Goal: Task Accomplishment & Management: Manage account settings

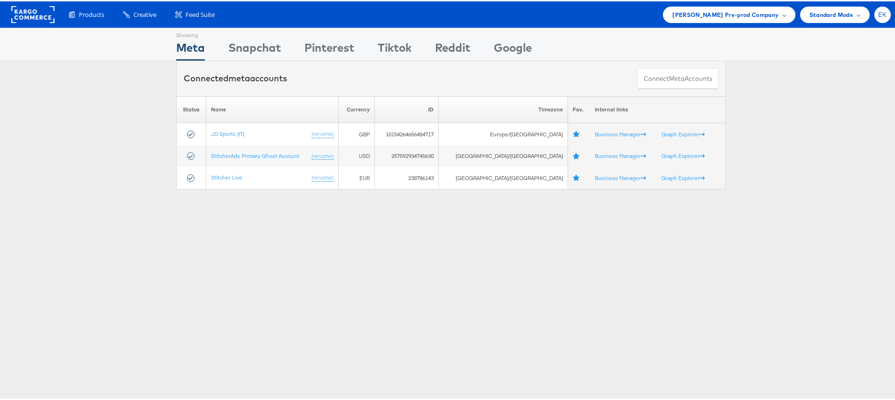
click at [878, 10] on span "EK" at bounding box center [882, 13] width 9 height 6
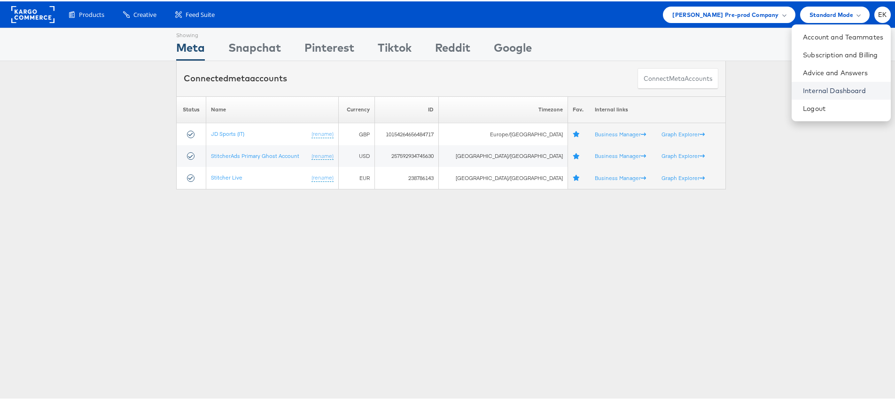
click at [810, 90] on link "Internal Dashboard" at bounding box center [843, 89] width 80 height 9
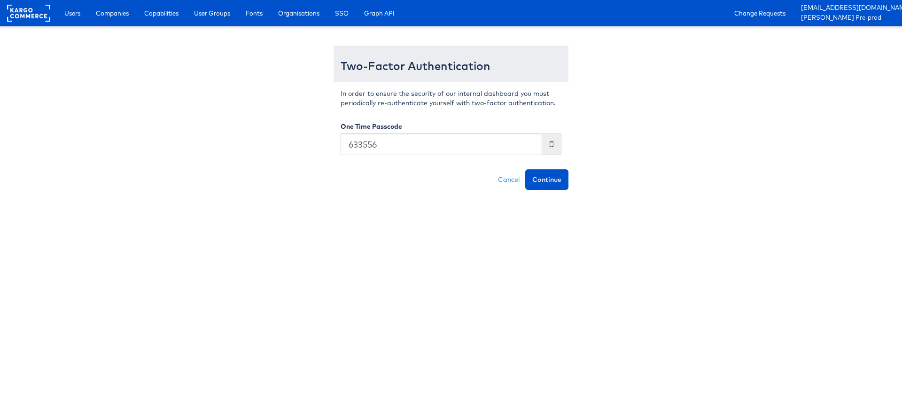
type input "633556"
click at [525, 169] on button "Continue" at bounding box center [546, 179] width 43 height 21
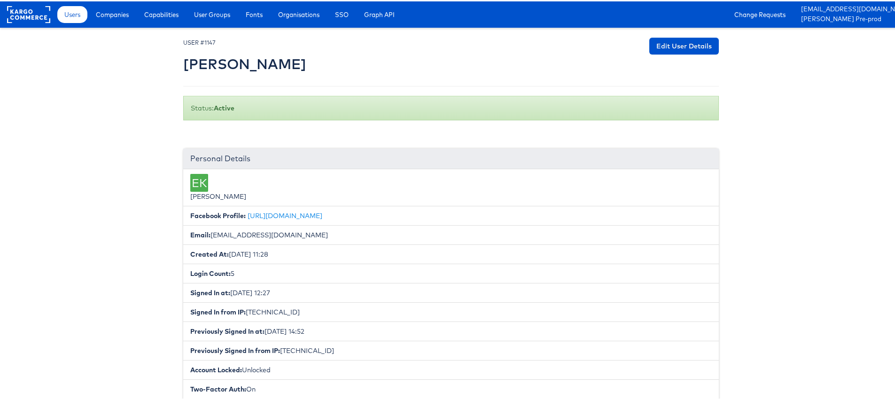
click at [167, 22] on div "Users Companies Capabilities User Groups Fonts Organisations SSO Graph API Chan…" at bounding box center [477, 13] width 849 height 26
click at [160, 13] on span "Capabilities" at bounding box center [161, 12] width 34 height 9
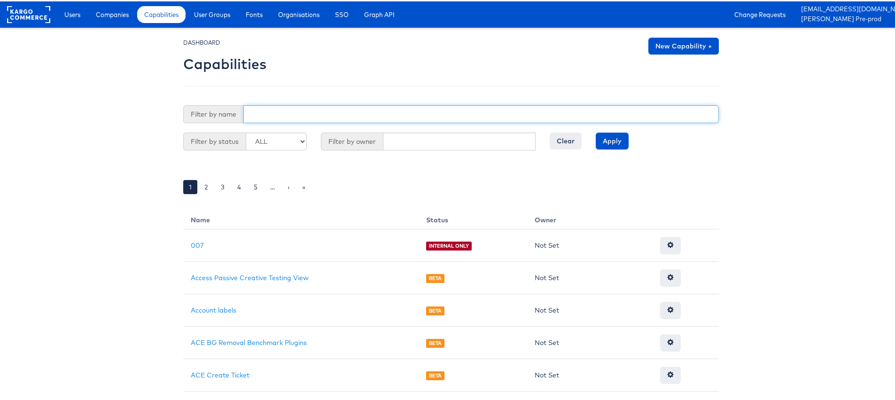
click at [278, 108] on input "text" at bounding box center [480, 113] width 475 height 18
type input "reports"
click at [595, 131] on input "Apply" at bounding box center [611, 139] width 33 height 17
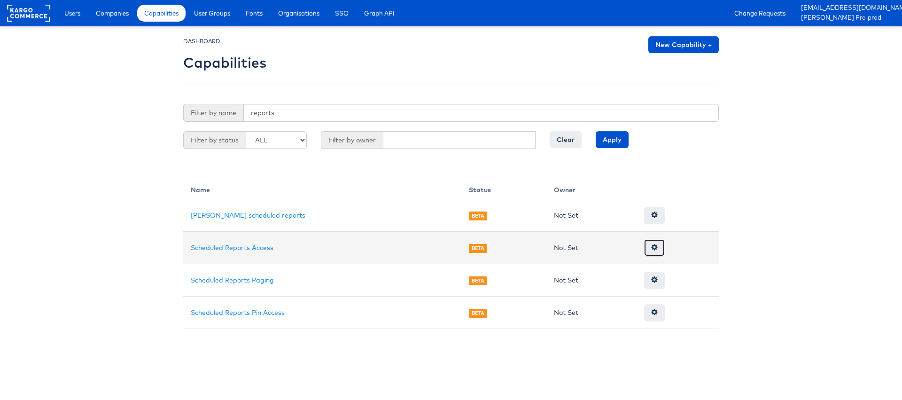
click at [651, 244] on span at bounding box center [654, 247] width 7 height 7
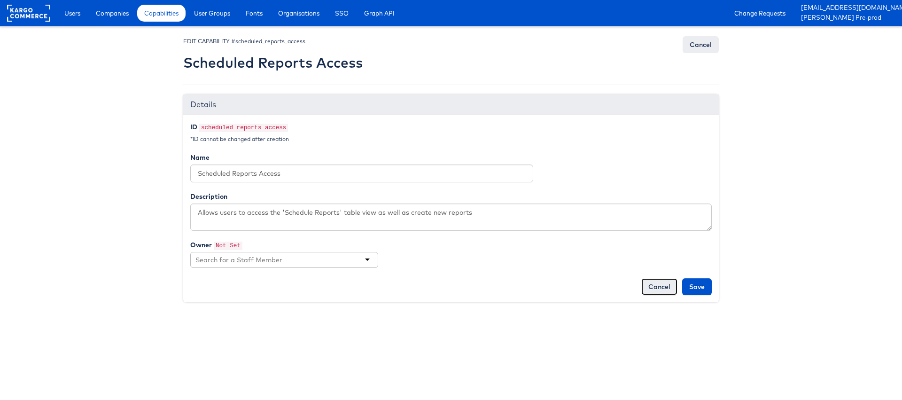
click at [657, 286] on link "Cancel" at bounding box center [659, 286] width 36 height 17
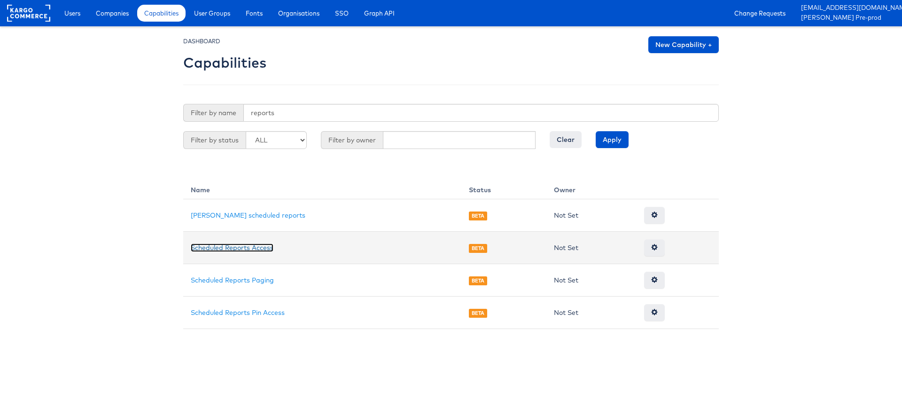
click at [228, 248] on link "Scheduled Reports Access" at bounding box center [232, 247] width 83 height 8
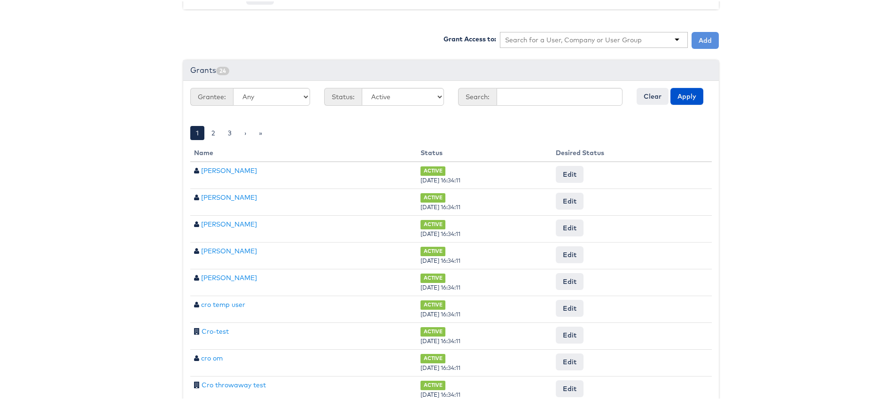
scroll to position [249, 0]
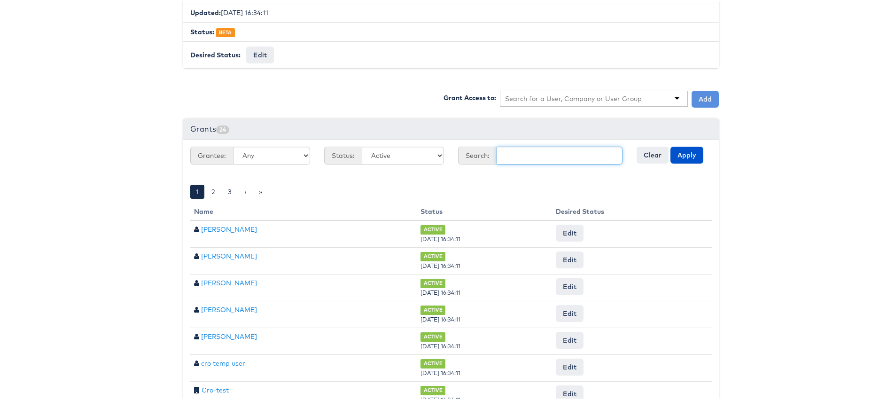
click at [507, 150] on input "text" at bounding box center [559, 154] width 126 height 18
type input "eoin kelly"
click at [551, 154] on input "eoin kelly" at bounding box center [559, 154] width 126 height 18
click at [670, 145] on button "Apply" at bounding box center [686, 153] width 33 height 17
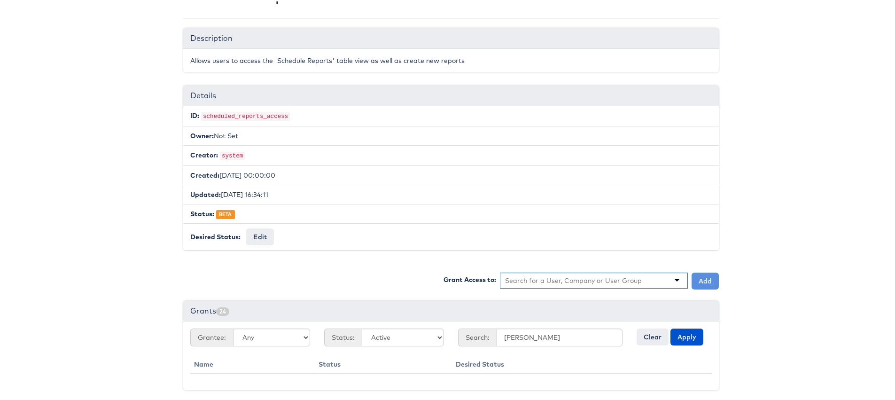
click at [568, 278] on input "text" at bounding box center [573, 278] width 137 height 9
type input "e"
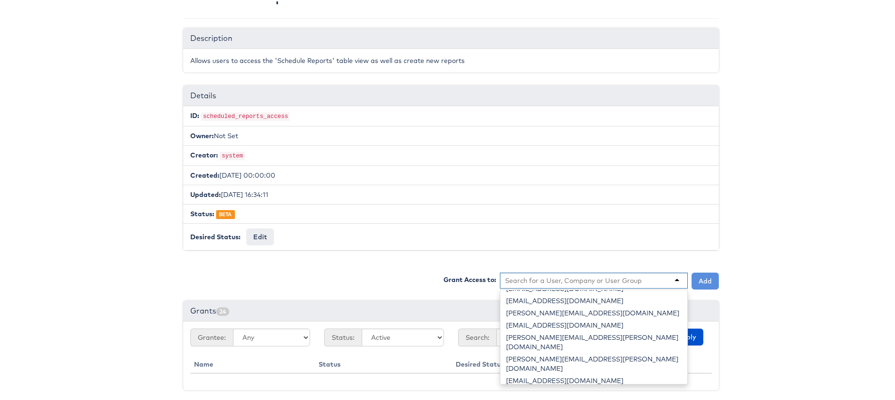
type input "k"
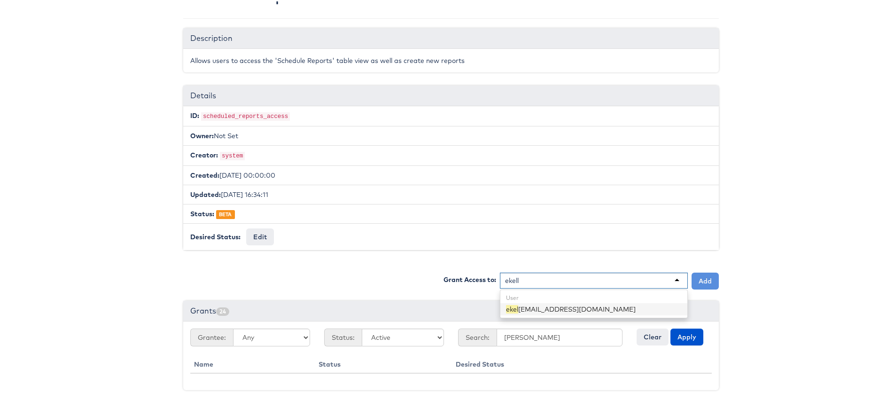
type input "ekelly"
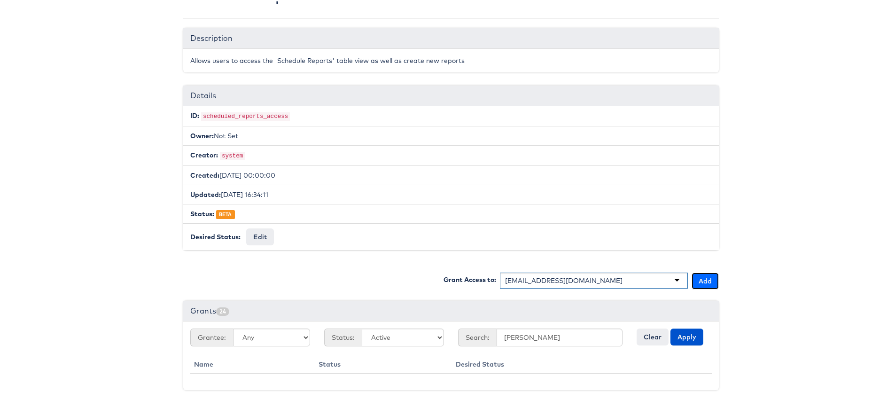
click at [709, 279] on button "Add" at bounding box center [704, 279] width 27 height 17
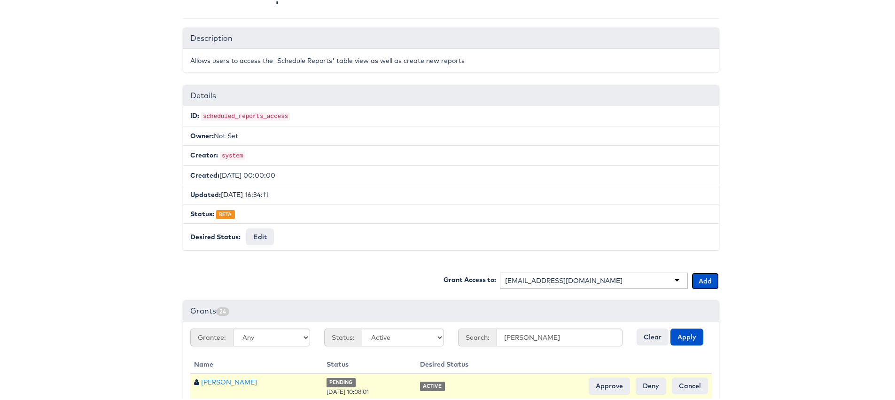
scroll to position [94, 0]
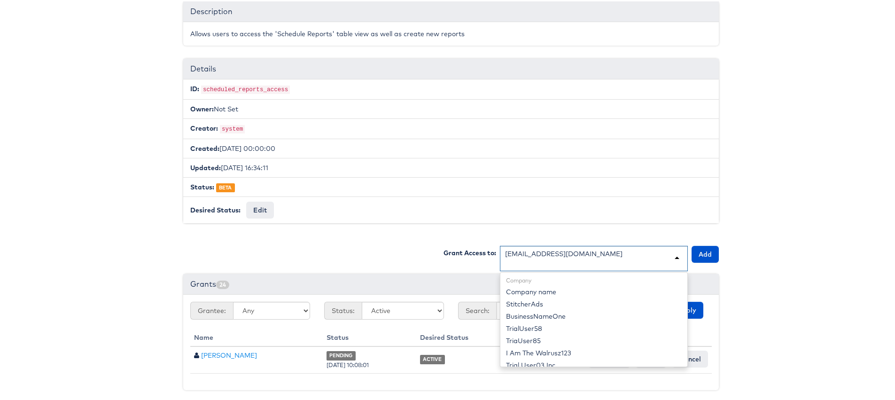
click at [577, 244] on div "[EMAIL_ADDRESS][DOMAIN_NAME]" at bounding box center [594, 256] width 188 height 25
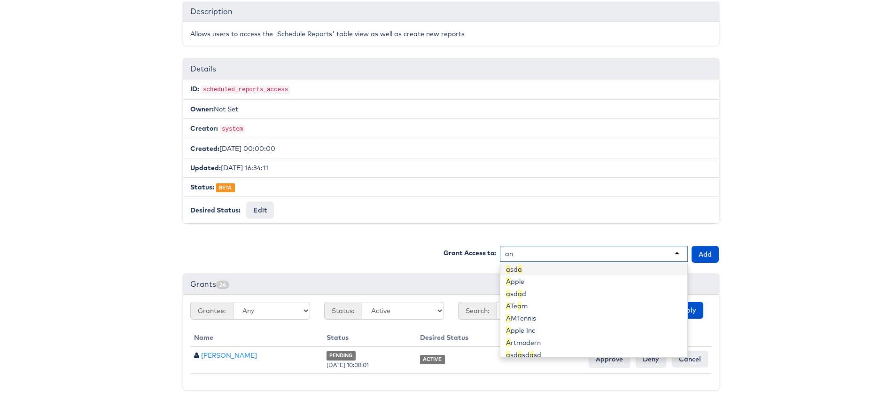
scroll to position [7751, 0]
type input "ana"
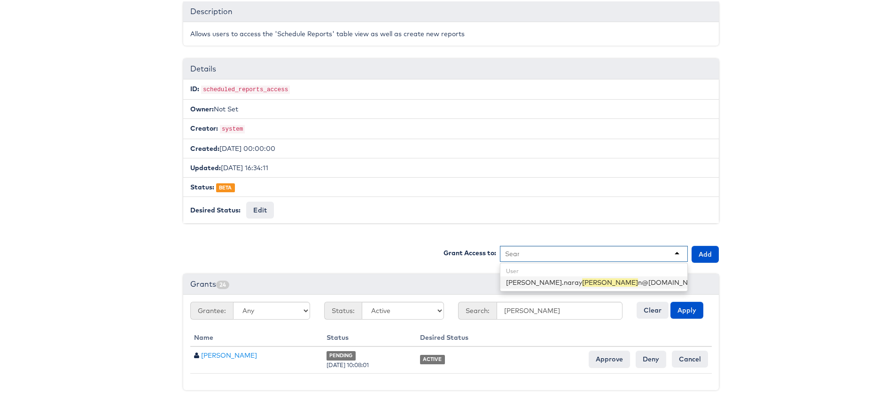
scroll to position [0, 0]
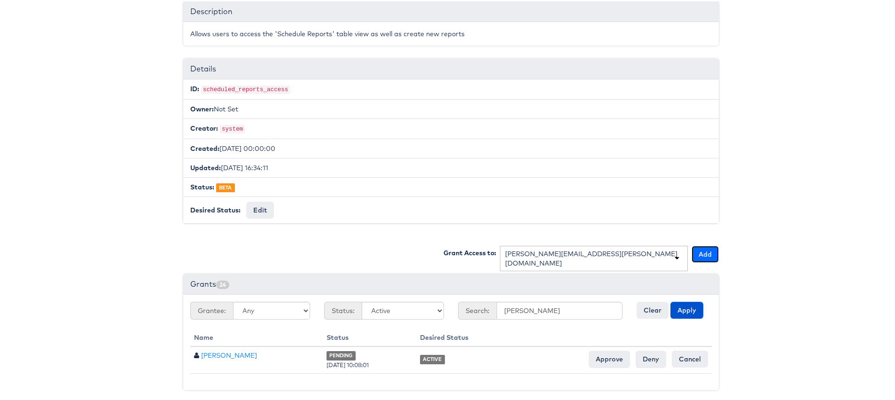
click at [703, 252] on button "Add" at bounding box center [704, 252] width 27 height 17
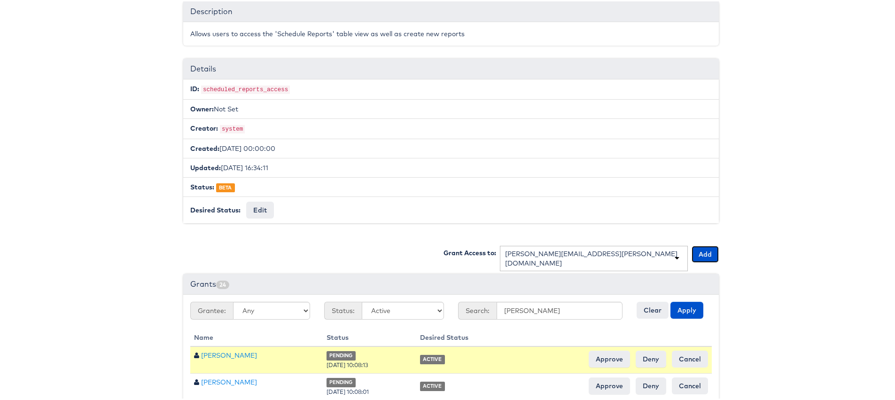
scroll to position [121, 0]
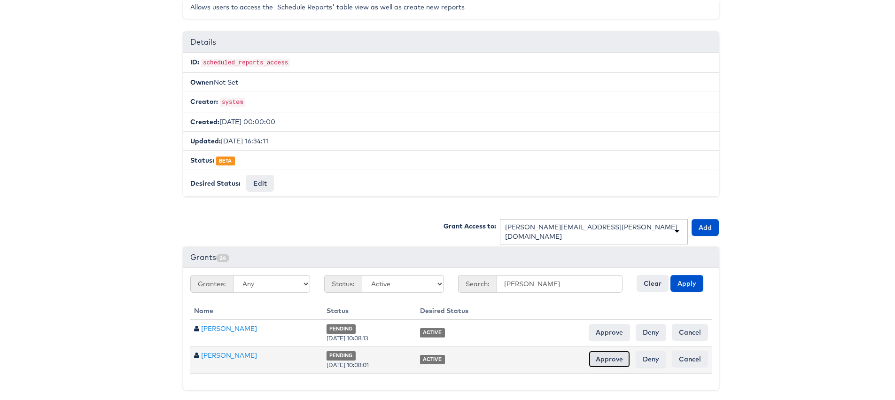
click at [600, 360] on input "Approve" at bounding box center [608, 357] width 41 height 17
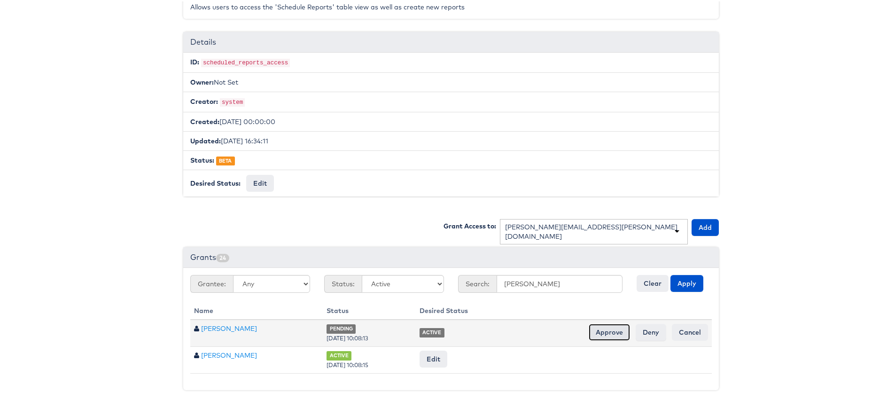
click at [602, 334] on input "Approve" at bounding box center [608, 330] width 41 height 17
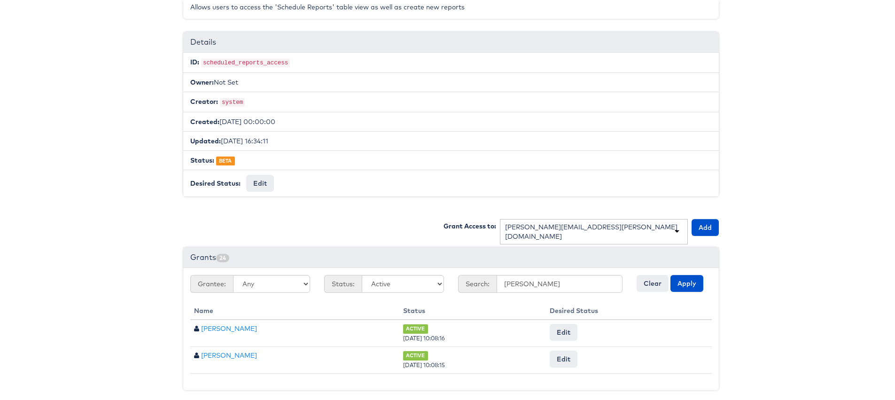
scroll to position [0, 0]
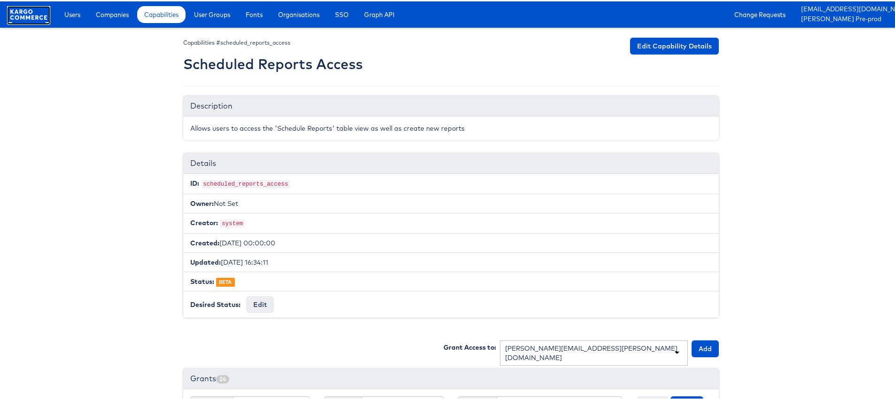
click at [21, 15] on rect at bounding box center [28, 13] width 43 height 17
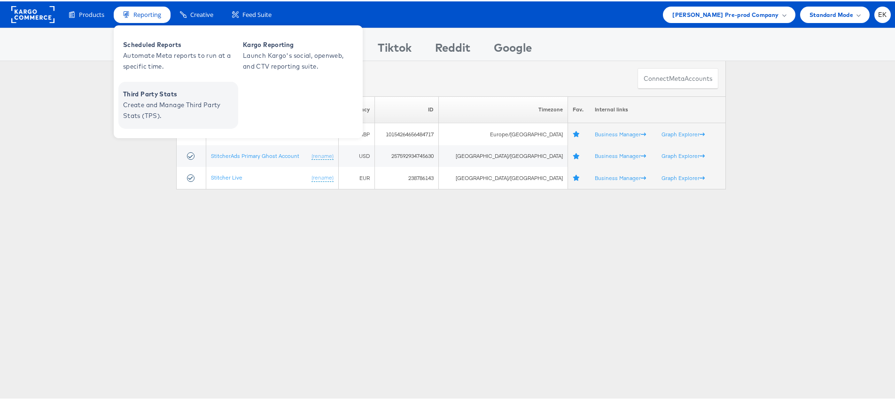
click at [174, 113] on span "Create and Manage Third Party Stats (TPS)." at bounding box center [179, 109] width 113 height 22
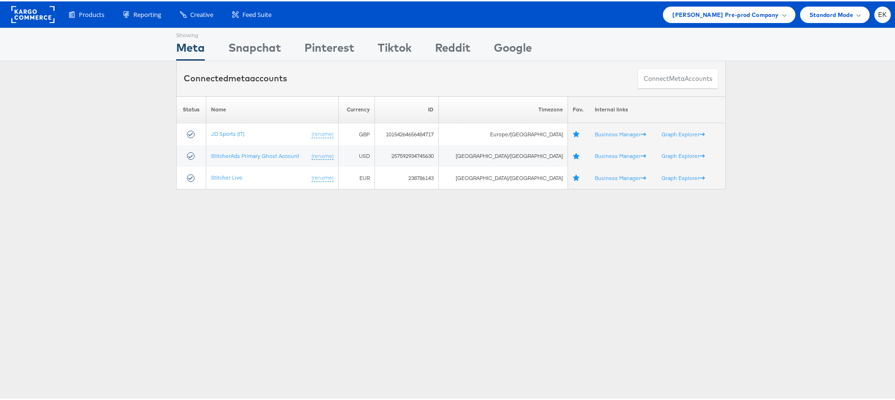
click at [884, 13] on div "Products Product Catalogs Enhance Your Product Catalog, Map Them to Publishers,…" at bounding box center [451, 13] width 902 height 26
click at [878, 15] on span "EK" at bounding box center [882, 13] width 9 height 6
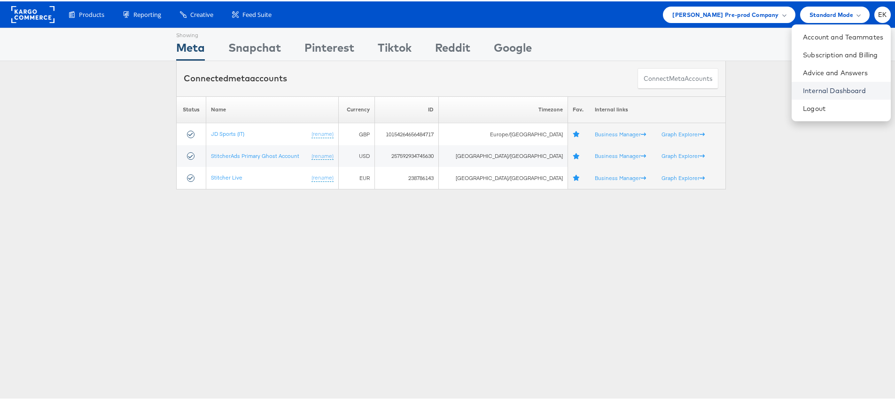
click at [828, 88] on link "Internal Dashboard" at bounding box center [843, 89] width 80 height 9
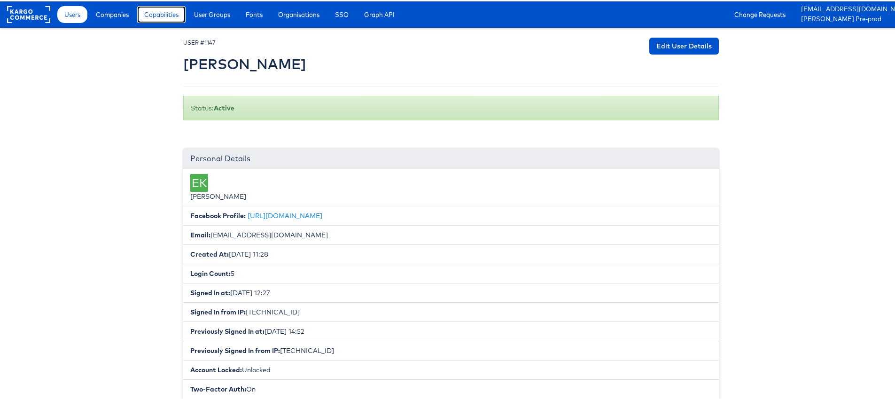
click at [138, 20] on link "Capabilities" at bounding box center [161, 13] width 48 height 17
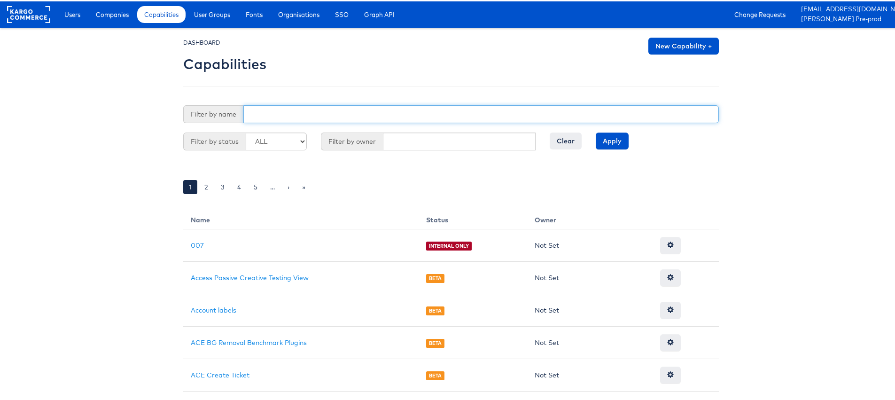
click at [278, 113] on input "text" at bounding box center [480, 113] width 475 height 18
click at [595, 131] on input "Apply" at bounding box center [611, 139] width 33 height 17
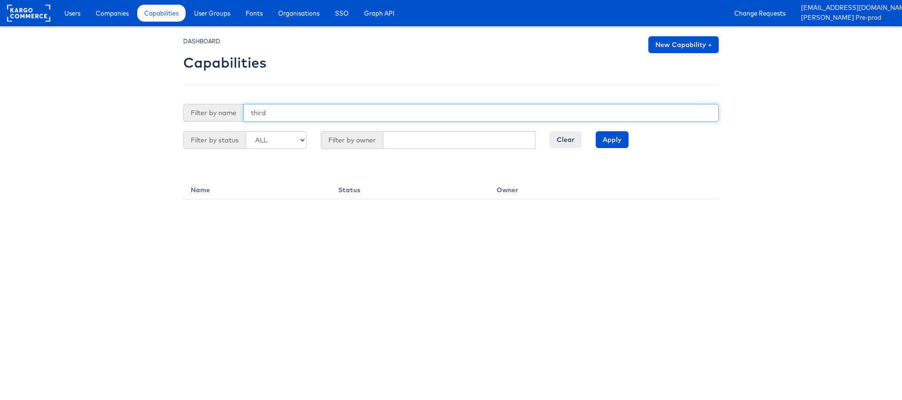
click at [595, 131] on input "Apply" at bounding box center [611, 139] width 33 height 17
click at [301, 110] on input "third" at bounding box center [480, 113] width 475 height 18
click at [595, 131] on input "Apply" at bounding box center [611, 139] width 33 height 17
type input "t"
type input "s"
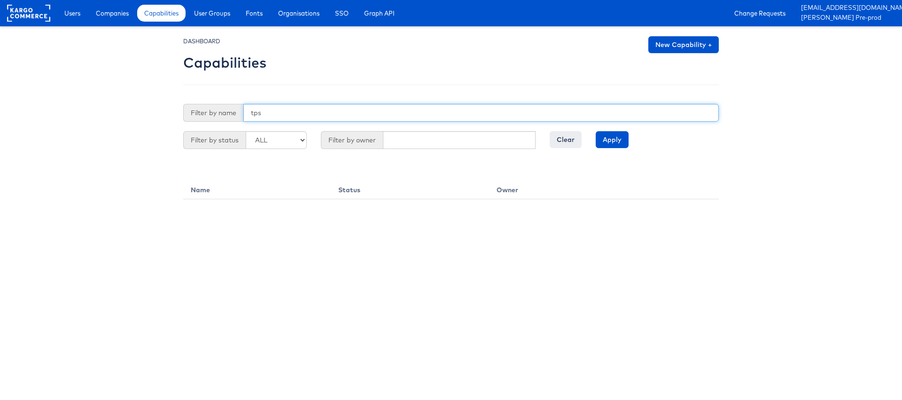
click at [595, 131] on input "Apply" at bounding box center [611, 139] width 33 height 17
click at [305, 115] on input "tps" at bounding box center [480, 113] width 475 height 18
type input "t"
click at [595, 131] on input "Apply" at bounding box center [611, 139] width 33 height 17
type input "t"
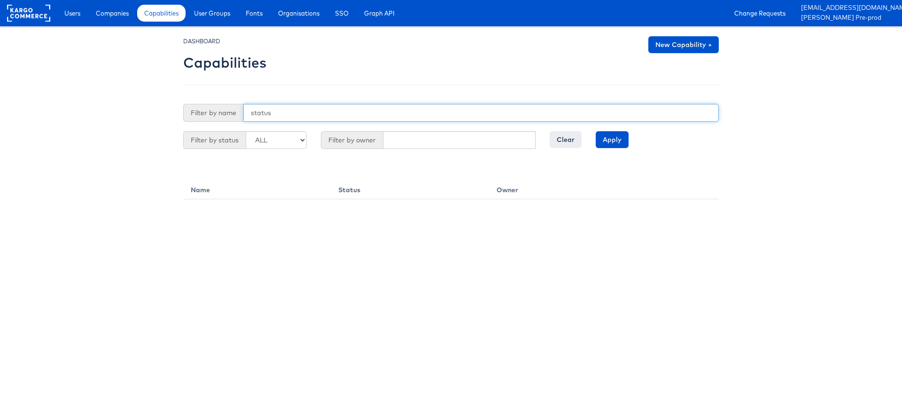
click at [595, 131] on input "Apply" at bounding box center [611, 139] width 33 height 17
click at [290, 113] on input "status" at bounding box center [480, 113] width 475 height 18
type input "s"
click at [278, 114] on input "status" at bounding box center [480, 113] width 475 height 18
type input "s"
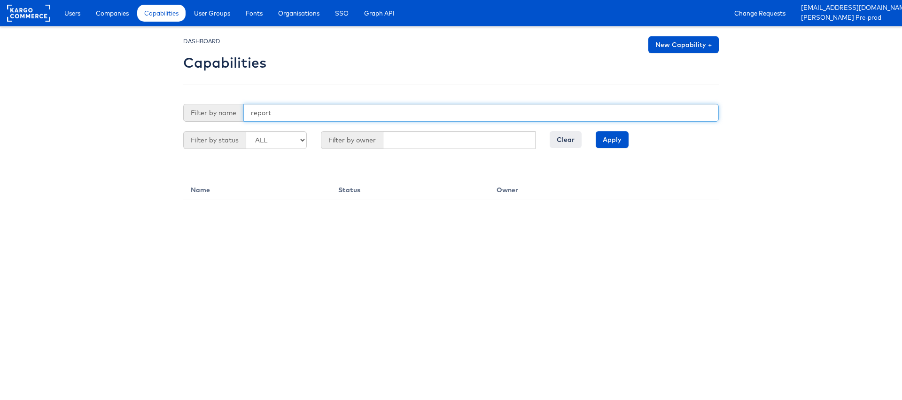
type input "report"
click at [595, 131] on input "Apply" at bounding box center [611, 139] width 33 height 17
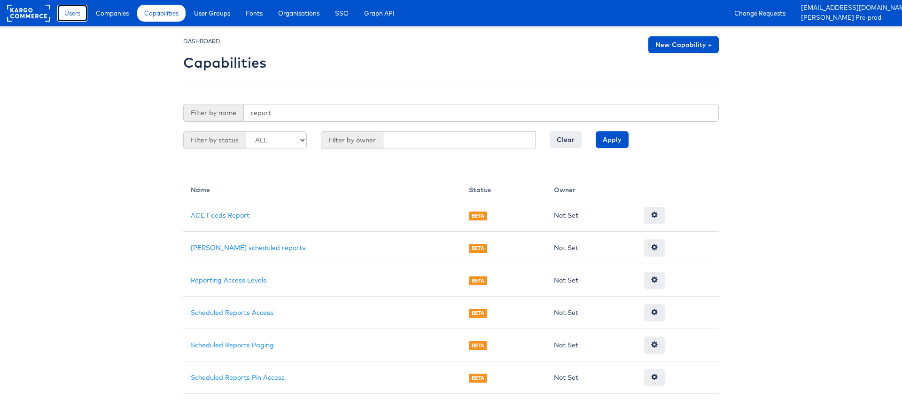
click at [74, 17] on span "Users" at bounding box center [72, 12] width 16 height 9
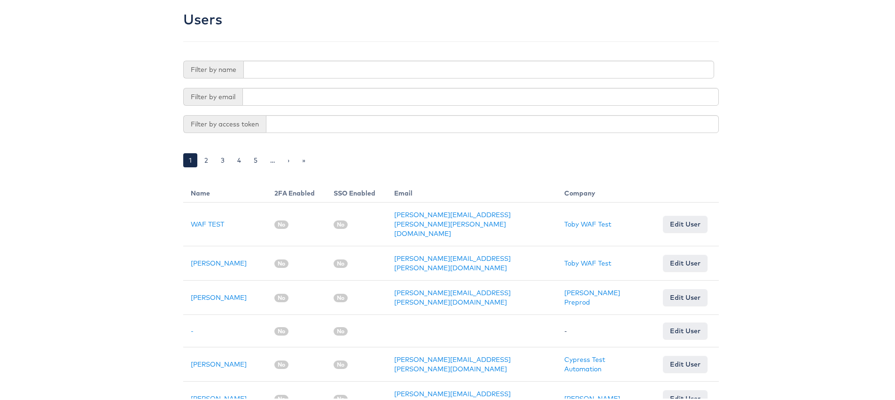
scroll to position [33, 0]
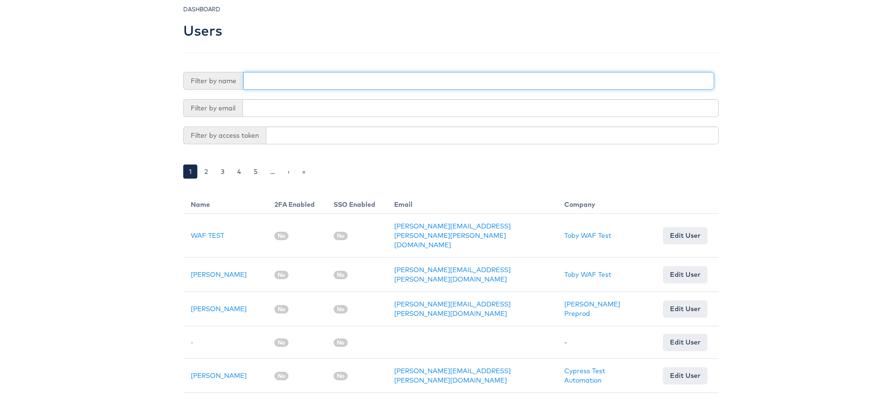
click at [278, 78] on input "text" at bounding box center [478, 79] width 471 height 18
type input "eoin"
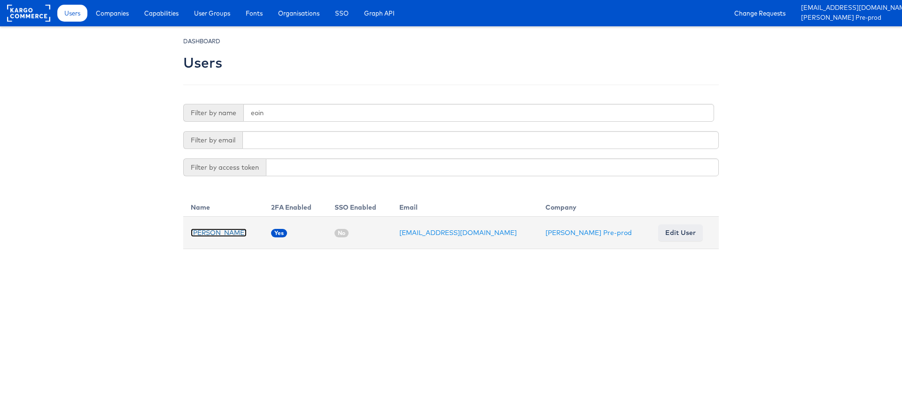
click at [203, 232] on link "[PERSON_NAME]" at bounding box center [219, 232] width 56 height 8
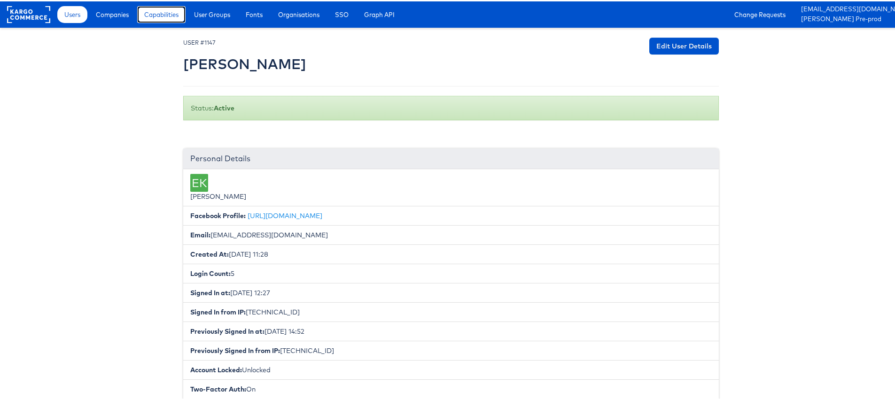
click at [170, 15] on span "Capabilities" at bounding box center [161, 12] width 34 height 9
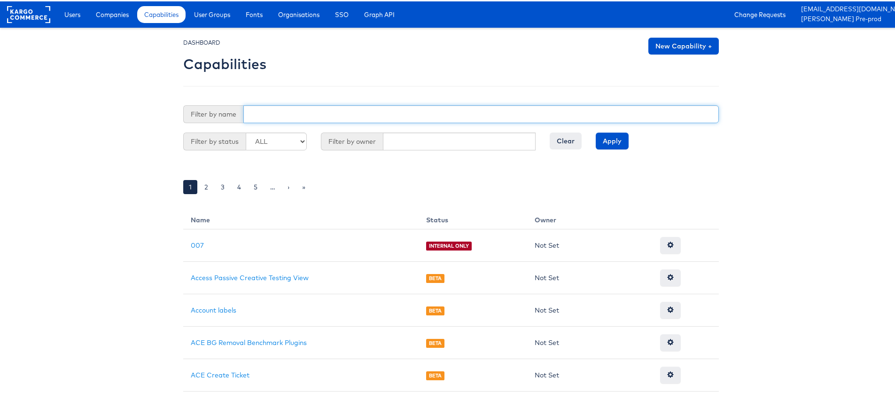
click at [260, 110] on input "text" at bounding box center [480, 113] width 475 height 18
type input "reports"
click at [595, 131] on input "Apply" at bounding box center [611, 139] width 33 height 17
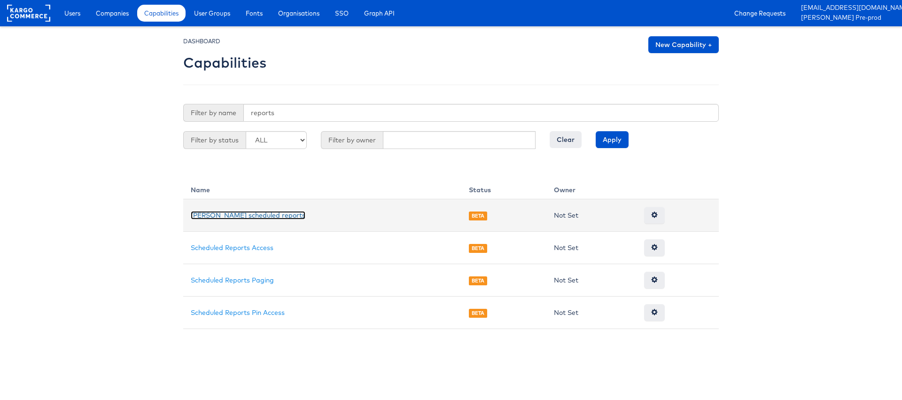
click at [253, 218] on link "[PERSON_NAME] scheduled reports" at bounding box center [248, 215] width 115 height 8
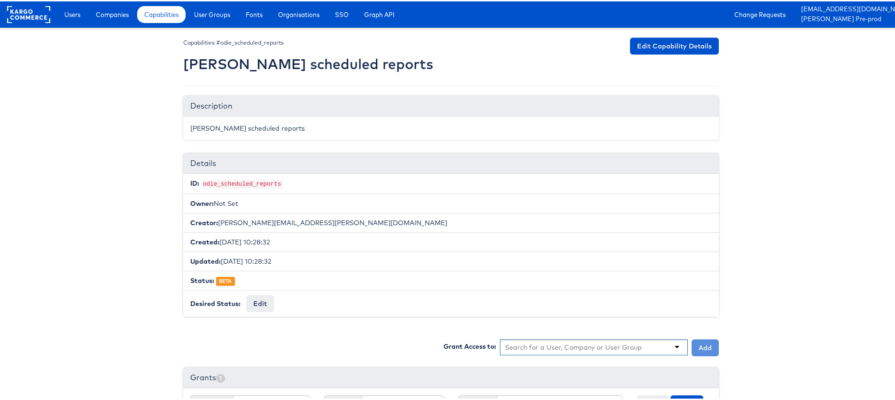
click at [531, 349] on div at bounding box center [594, 346] width 188 height 16
type input "an"
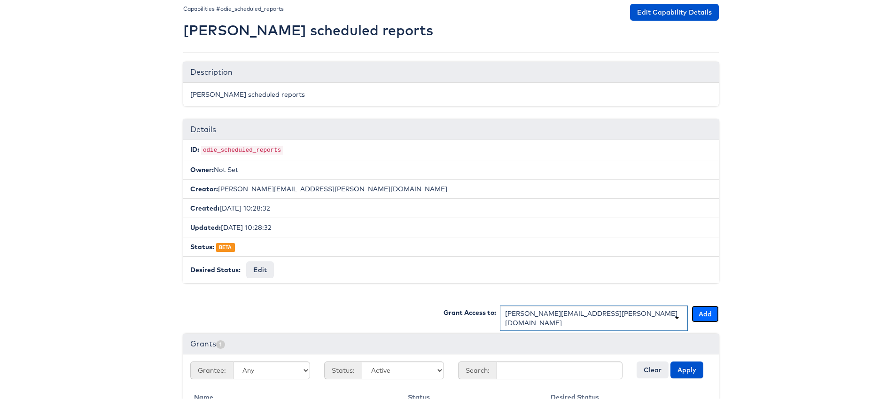
click at [705, 313] on button "Add" at bounding box center [704, 312] width 27 height 17
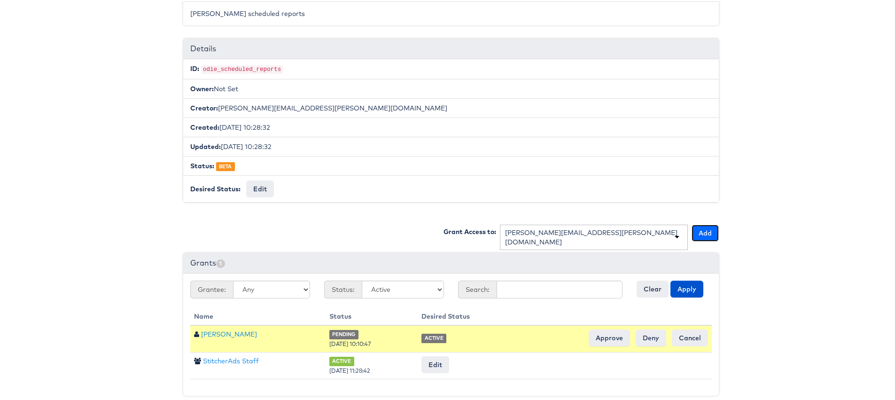
scroll to position [121, 0]
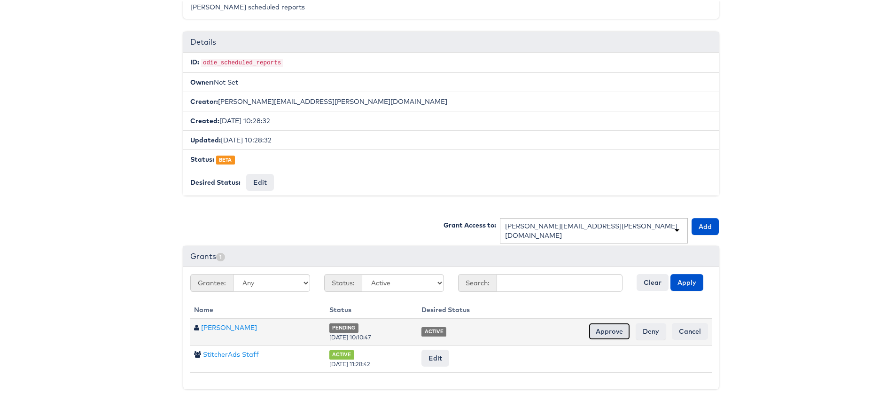
click at [602, 331] on input "Approve" at bounding box center [608, 329] width 41 height 17
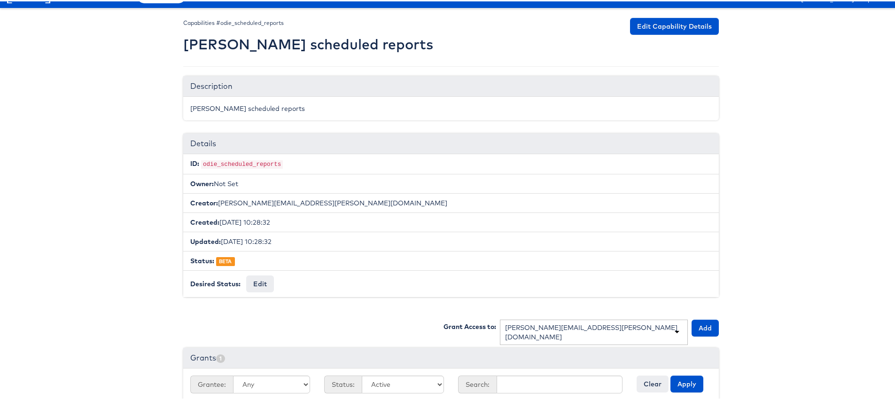
scroll to position [0, 0]
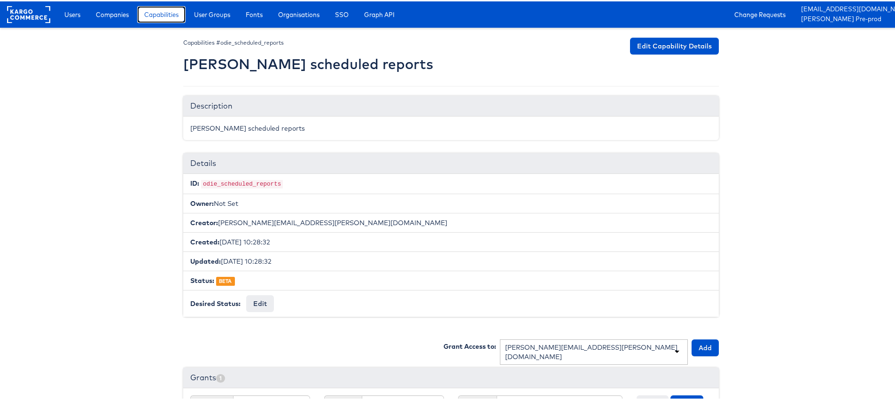
click at [167, 14] on span "Capabilities" at bounding box center [161, 12] width 34 height 9
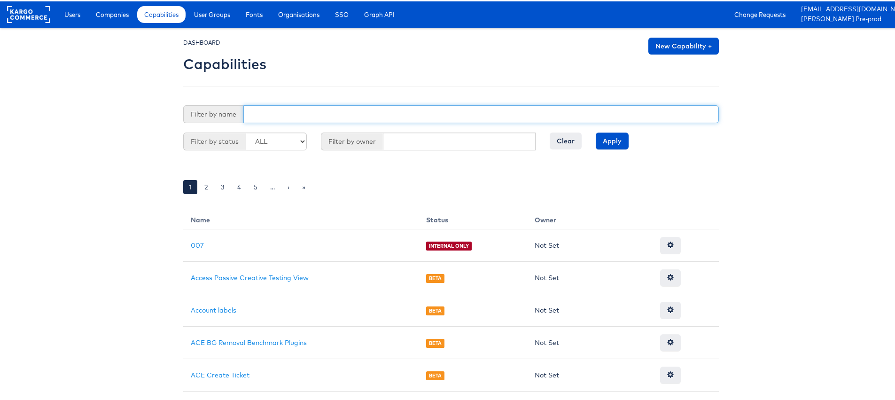
click at [260, 112] on input "text" at bounding box center [480, 113] width 475 height 18
type input "reports"
click at [595, 131] on input "Apply" at bounding box center [611, 139] width 33 height 17
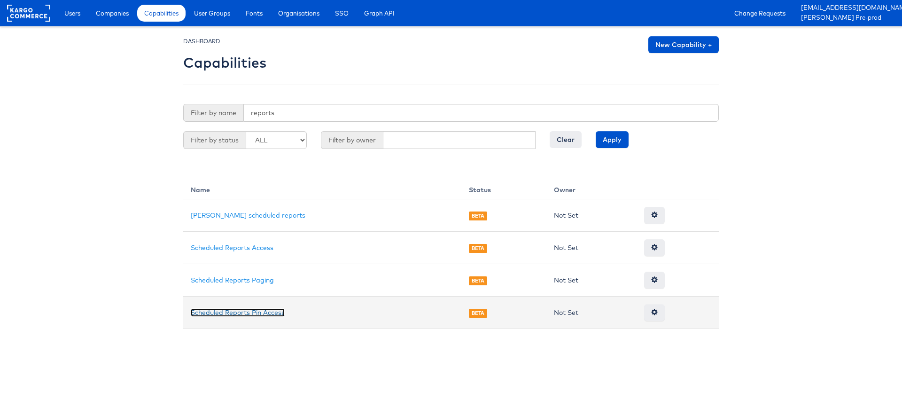
click at [224, 309] on link "Scheduled Reports Pin Access" at bounding box center [238, 312] width 94 height 8
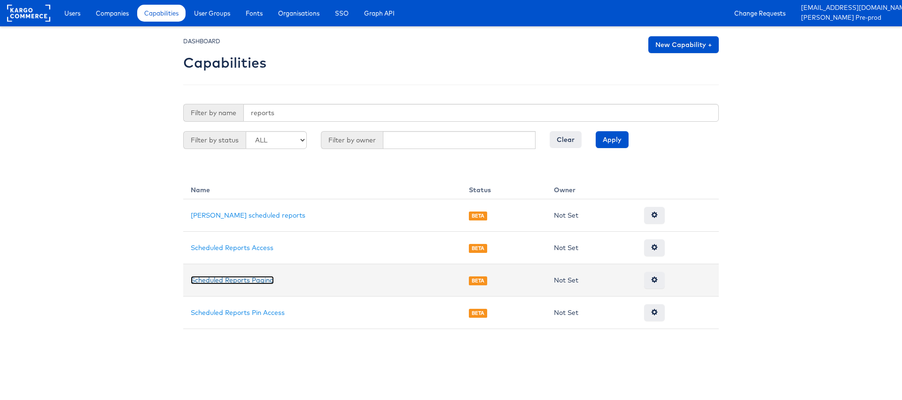
click at [249, 281] on link "Scheduled Reports Paging" at bounding box center [232, 280] width 83 height 8
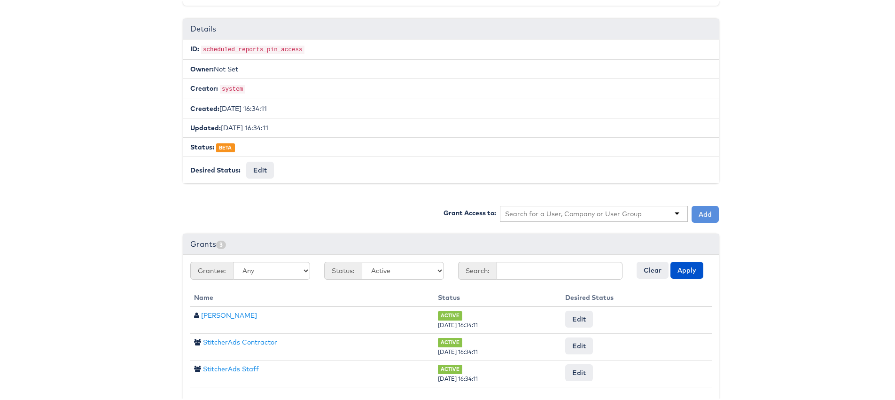
scroll to position [148, 0]
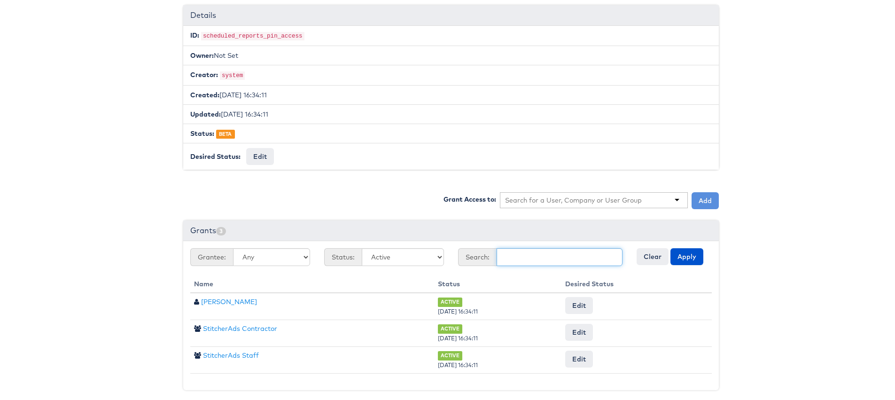
click at [502, 254] on input "text" at bounding box center [559, 256] width 126 height 18
click at [670, 247] on button "Apply" at bounding box center [686, 255] width 33 height 17
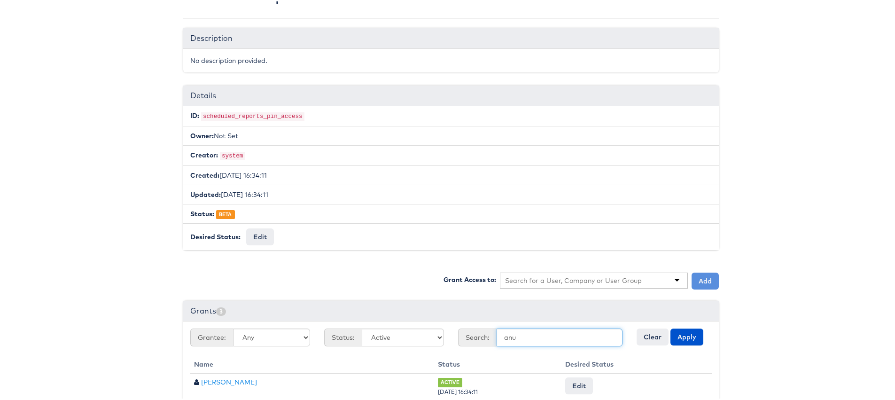
click at [670, 327] on button "Apply" at bounding box center [686, 335] width 33 height 17
type input "a"
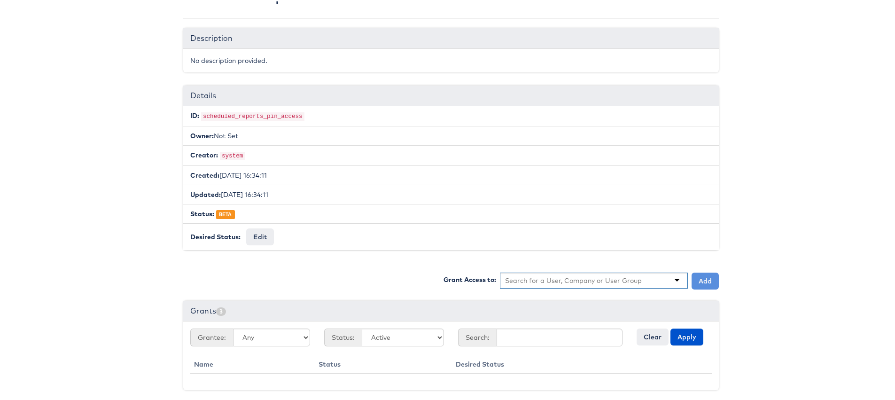
click at [519, 274] on input "text" at bounding box center [573, 278] width 137 height 9
type input "anu"
click at [695, 278] on button "Add" at bounding box center [704, 279] width 27 height 17
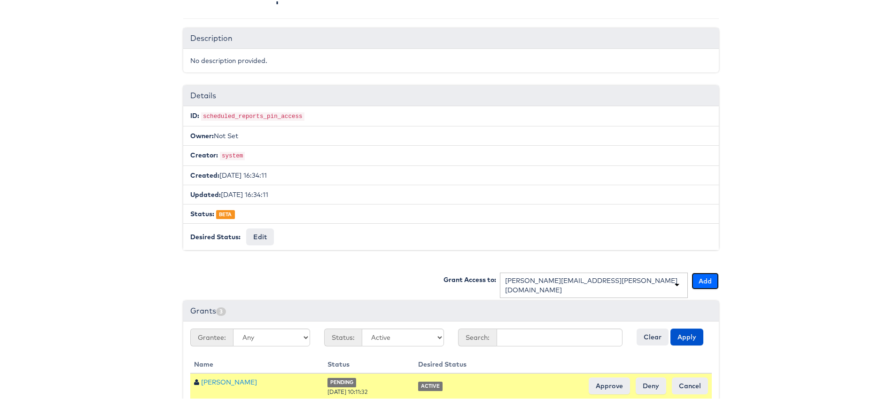
scroll to position [94, 0]
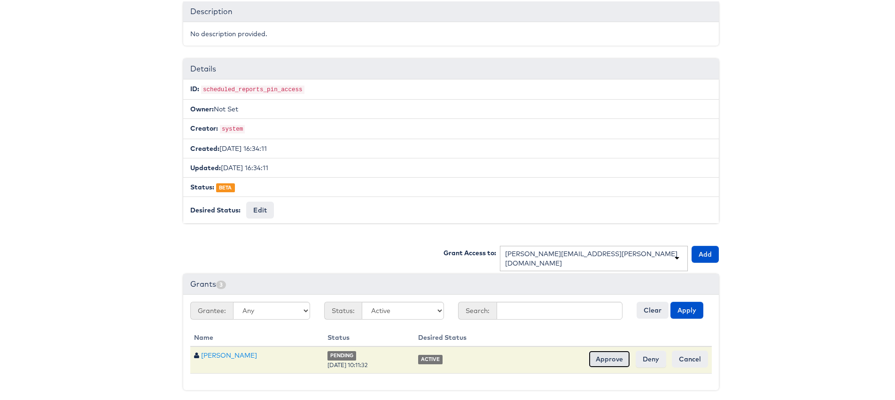
click at [609, 359] on input "Approve" at bounding box center [608, 357] width 41 height 17
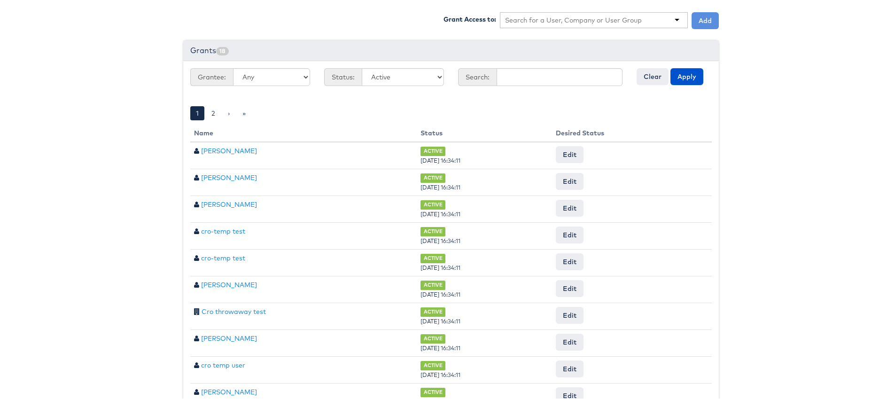
scroll to position [326, 0]
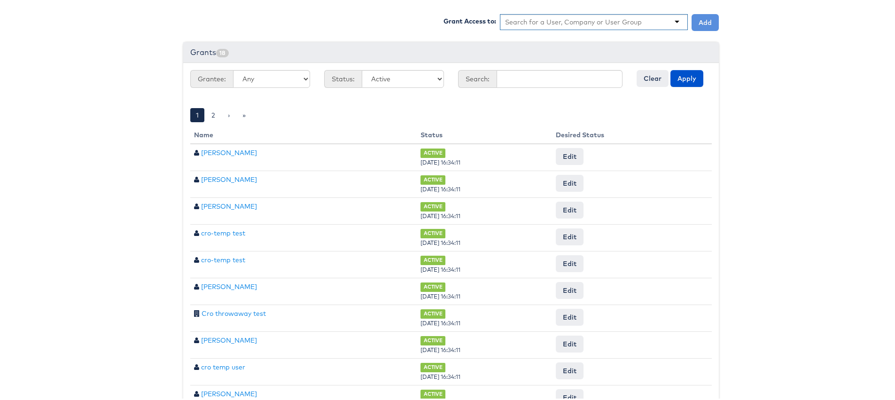
click at [523, 20] on input "text" at bounding box center [573, 20] width 137 height 9
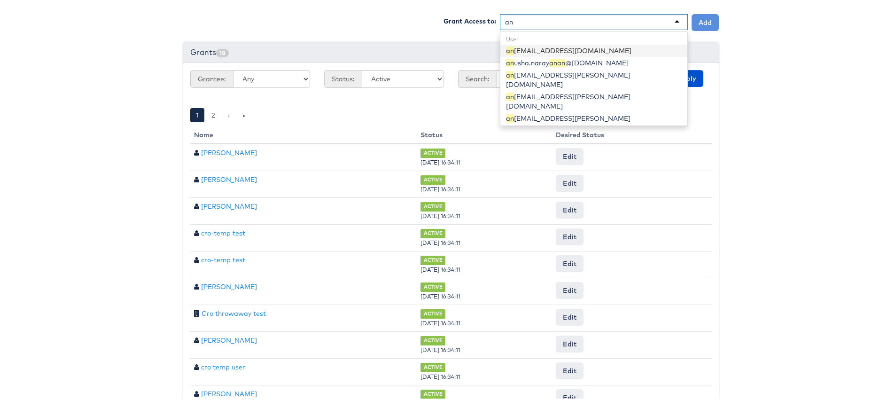
type input "anu"
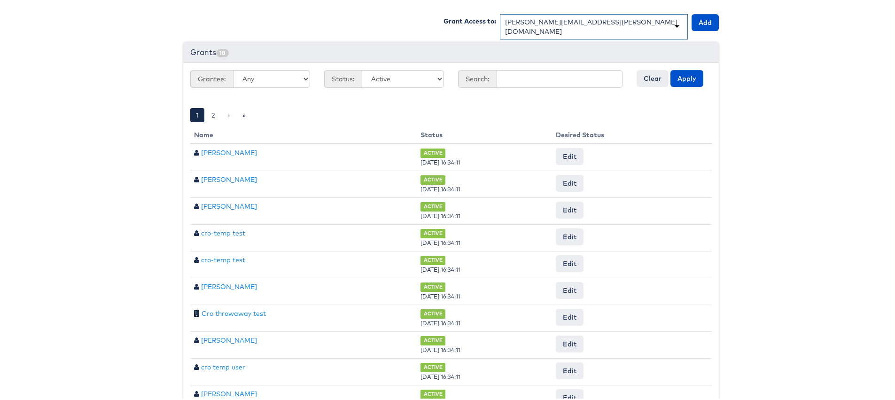
scroll to position [0, 0]
click at [706, 19] on button "Add" at bounding box center [704, 21] width 27 height 17
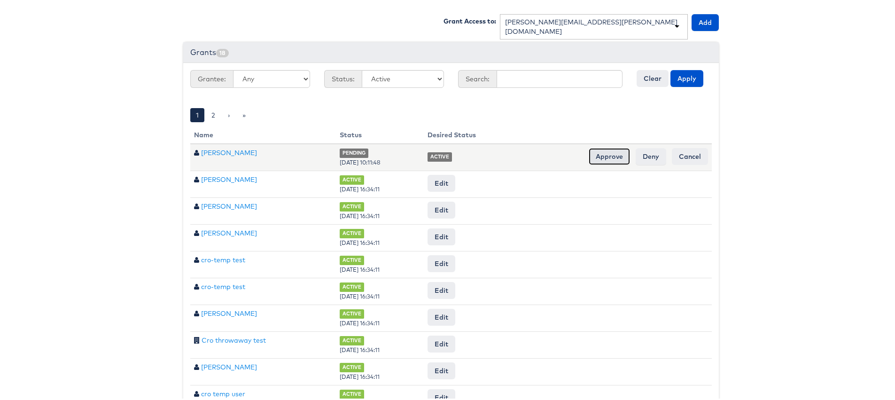
click at [596, 150] on input "Approve" at bounding box center [608, 155] width 41 height 17
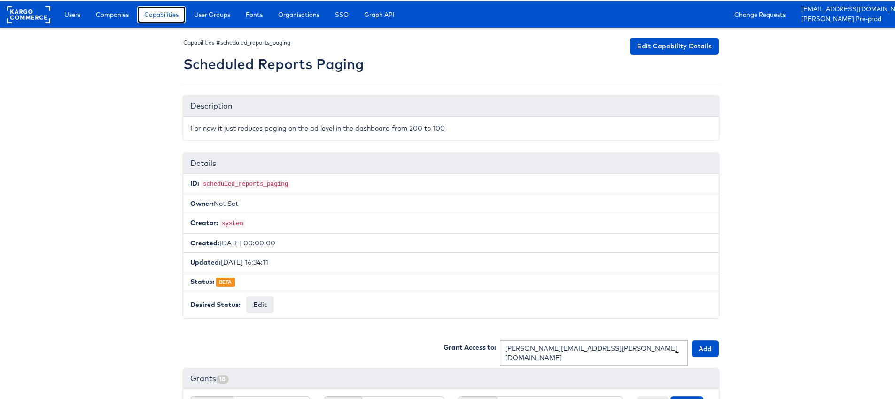
click at [161, 15] on span "Capabilities" at bounding box center [161, 12] width 34 height 9
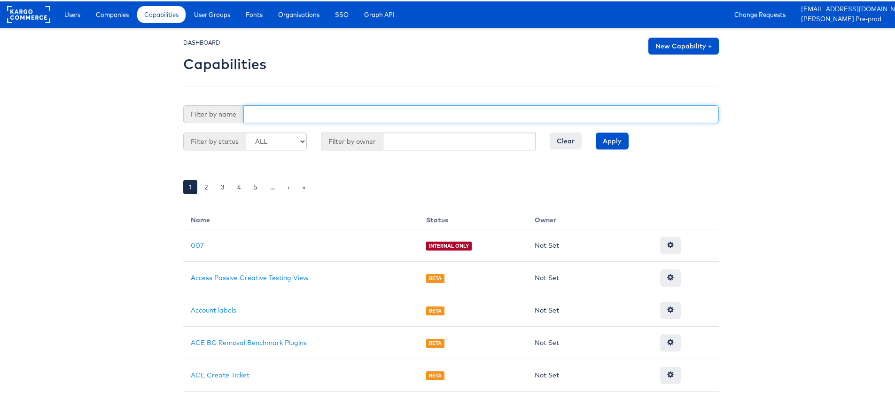
click at [268, 112] on input "text" at bounding box center [480, 113] width 475 height 18
type input "internal"
click at [595, 131] on input "Apply" at bounding box center [611, 139] width 33 height 17
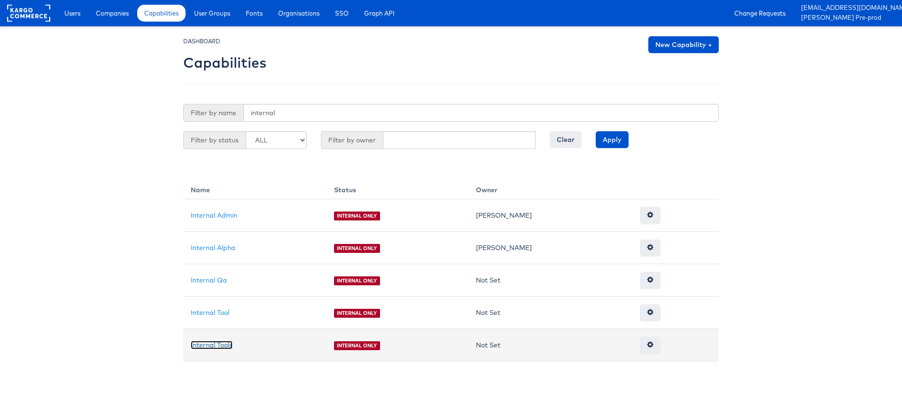
click at [218, 347] on link "Internal Tools" at bounding box center [212, 344] width 42 height 8
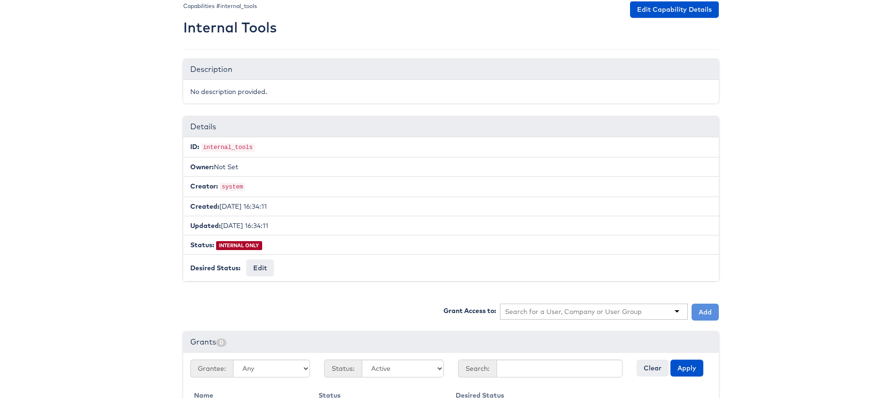
scroll to position [68, 0]
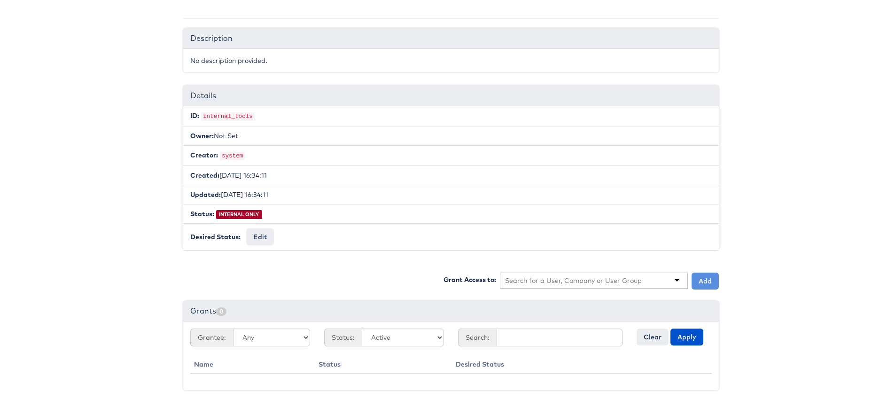
click at [535, 280] on input "text" at bounding box center [573, 278] width 137 height 9
type input "an"
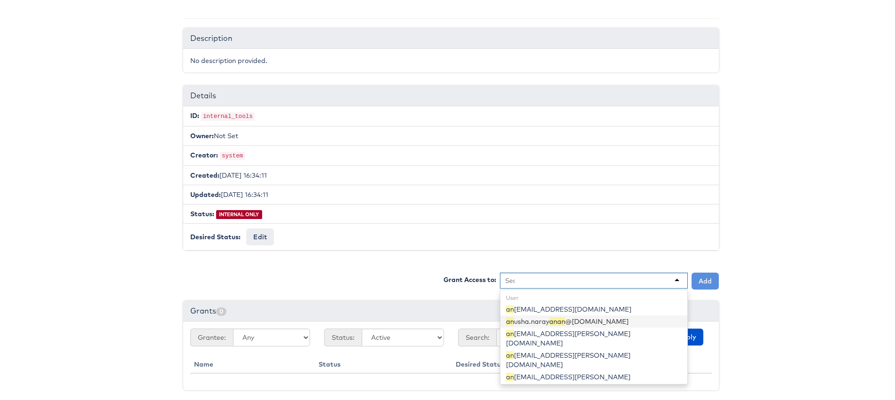
scroll to position [0, 0]
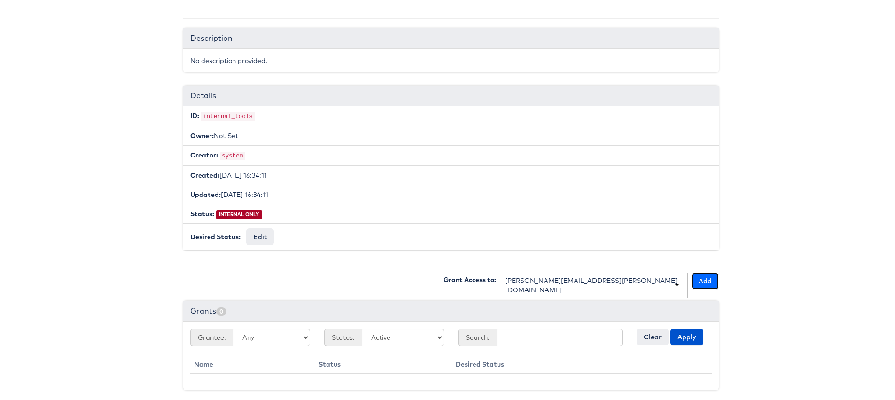
click at [707, 277] on button "Add" at bounding box center [704, 279] width 27 height 17
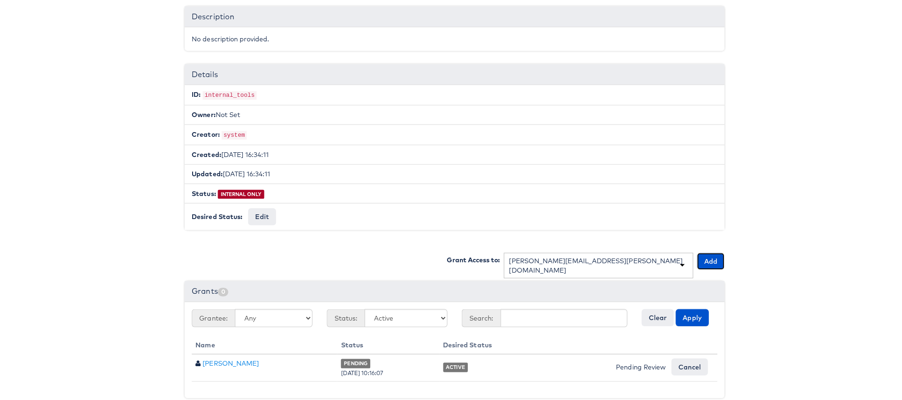
scroll to position [94, 0]
